Goal: Task Accomplishment & Management: Use online tool/utility

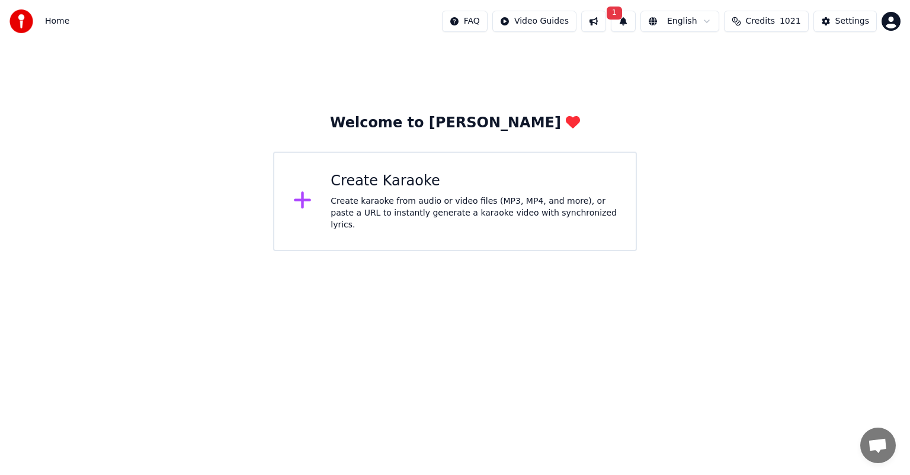
click at [457, 215] on div "Create karaoke from audio or video files (MP3, MP4, and more), or paste a URL t…" at bounding box center [473, 213] width 286 height 36
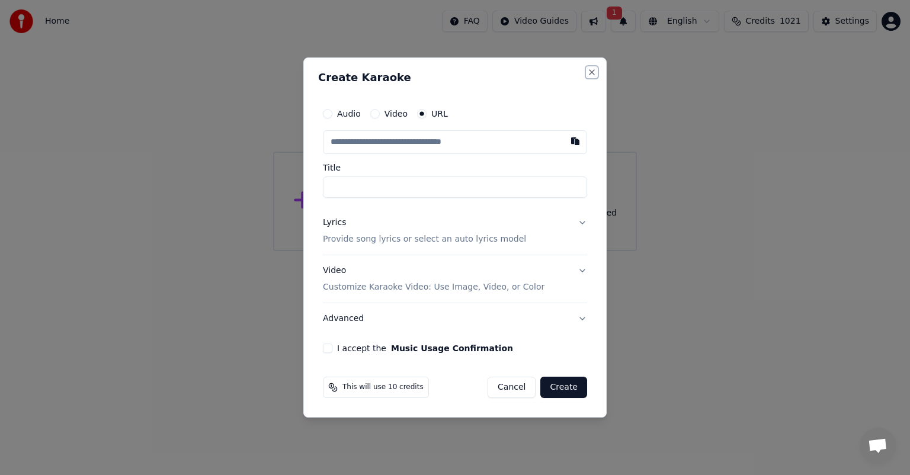
click at [593, 71] on button "Close" at bounding box center [591, 72] width 9 height 9
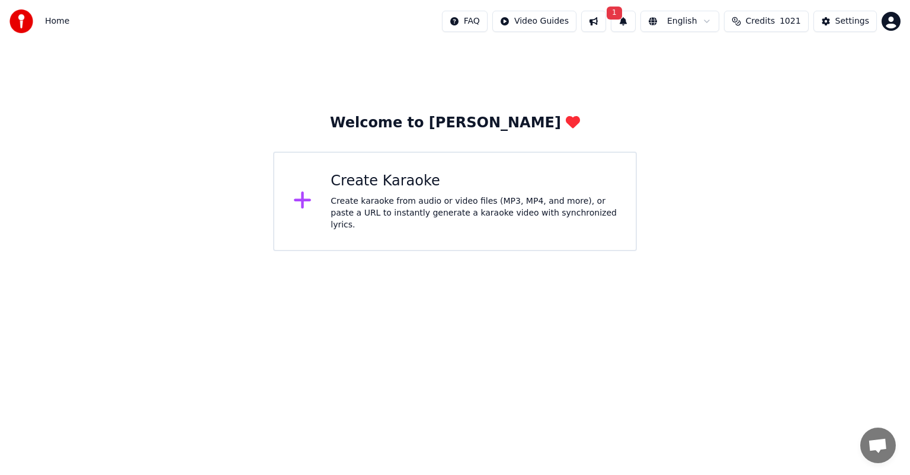
click at [420, 176] on div "Create Karaoke" at bounding box center [473, 181] width 286 height 19
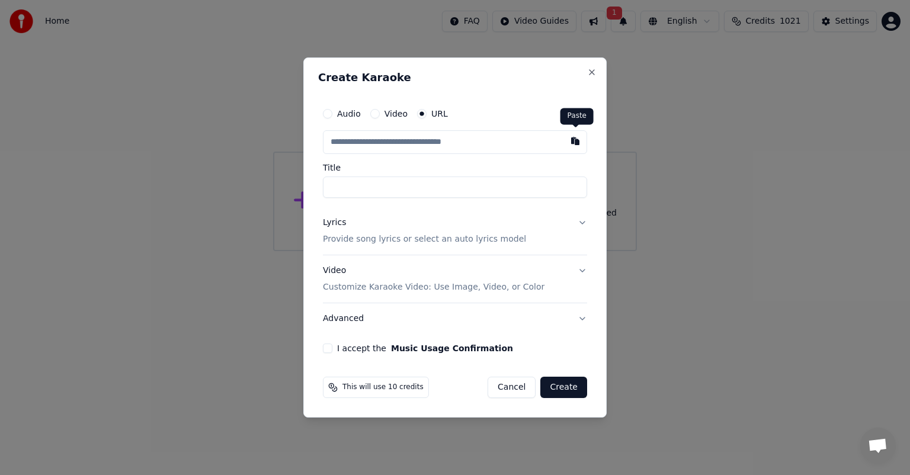
click at [575, 140] on button "button" at bounding box center [575, 140] width 24 height 21
type input "**********"
click at [326, 348] on button "I accept the Music Usage Confirmation" at bounding box center [327, 348] width 9 height 9
click at [568, 386] on button "Create" at bounding box center [563, 387] width 47 height 21
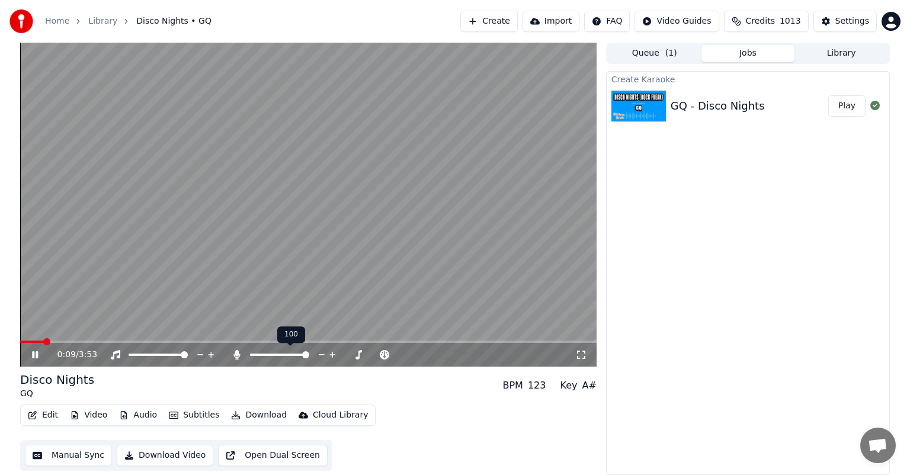
click at [309, 358] on span at bounding box center [305, 354] width 7 height 7
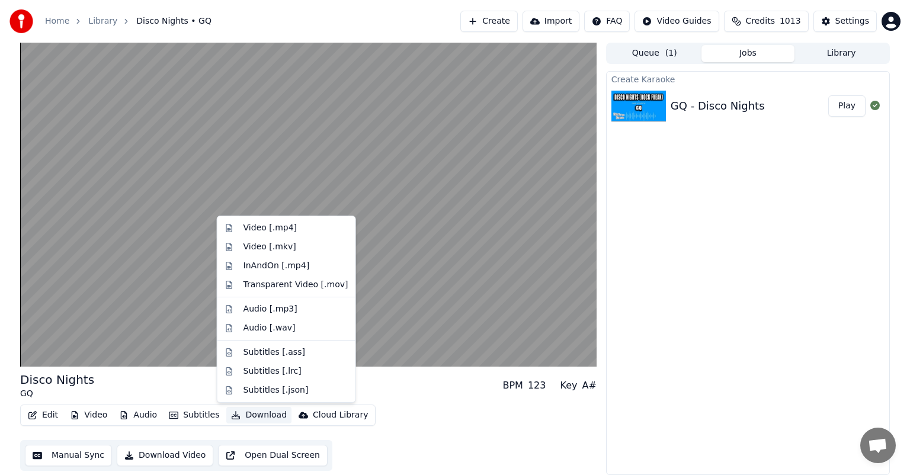
click at [253, 416] on button "Download" at bounding box center [258, 415] width 65 height 17
click at [291, 312] on div "Audio [.mp3]" at bounding box center [295, 309] width 105 height 12
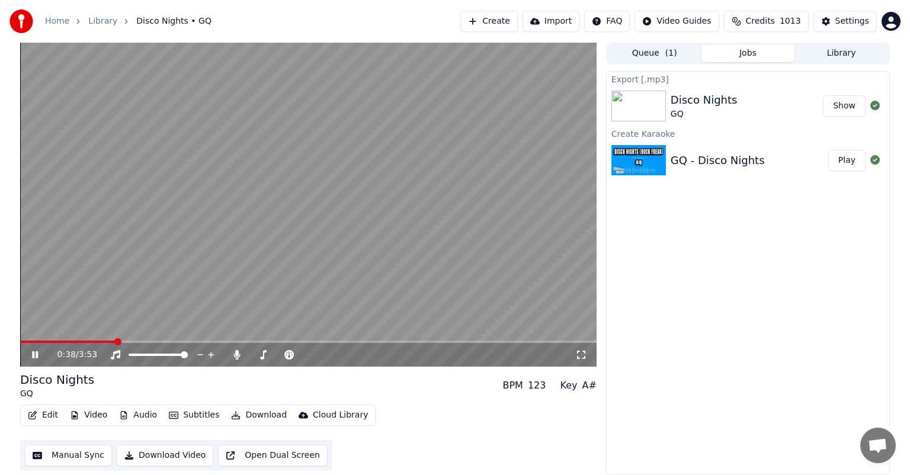
click at [839, 107] on button "Show" at bounding box center [844, 105] width 43 height 21
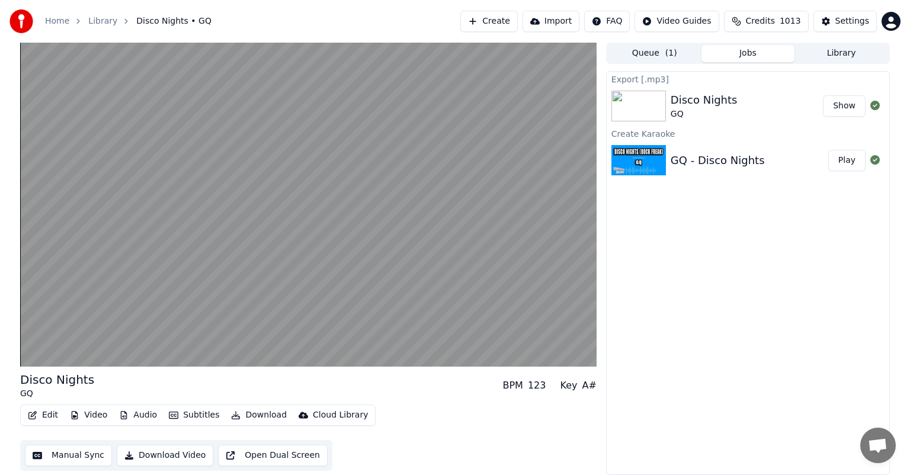
click at [847, 54] on button "Library" at bounding box center [841, 53] width 94 height 17
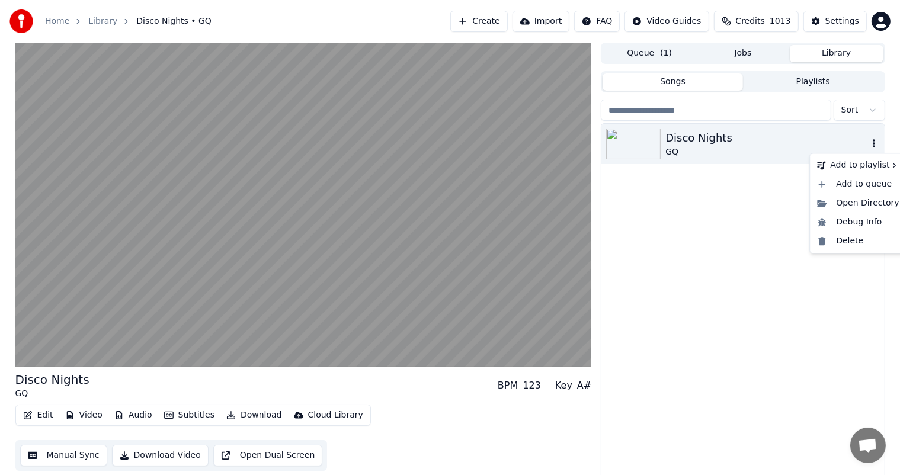
click at [875, 141] on icon "button" at bounding box center [874, 143] width 12 height 9
click at [842, 237] on div "Delete" at bounding box center [857, 241] width 91 height 19
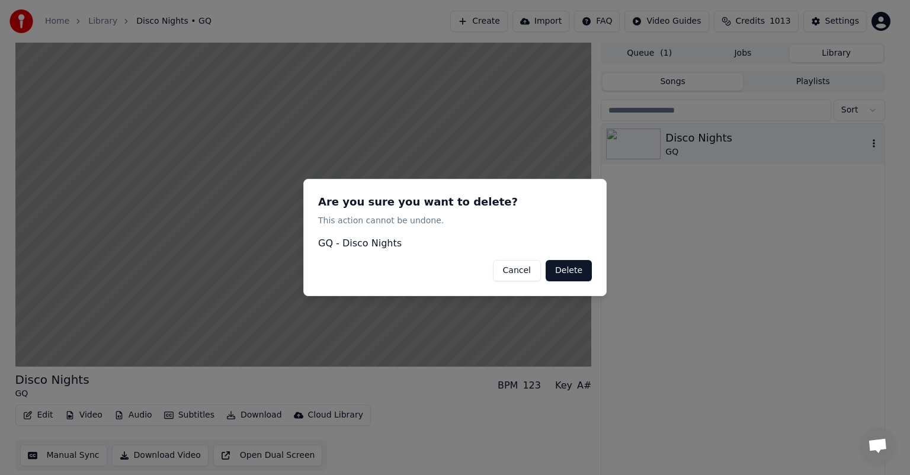
click at [564, 269] on button "Delete" at bounding box center [568, 270] width 46 height 21
